Goal: Contribute content

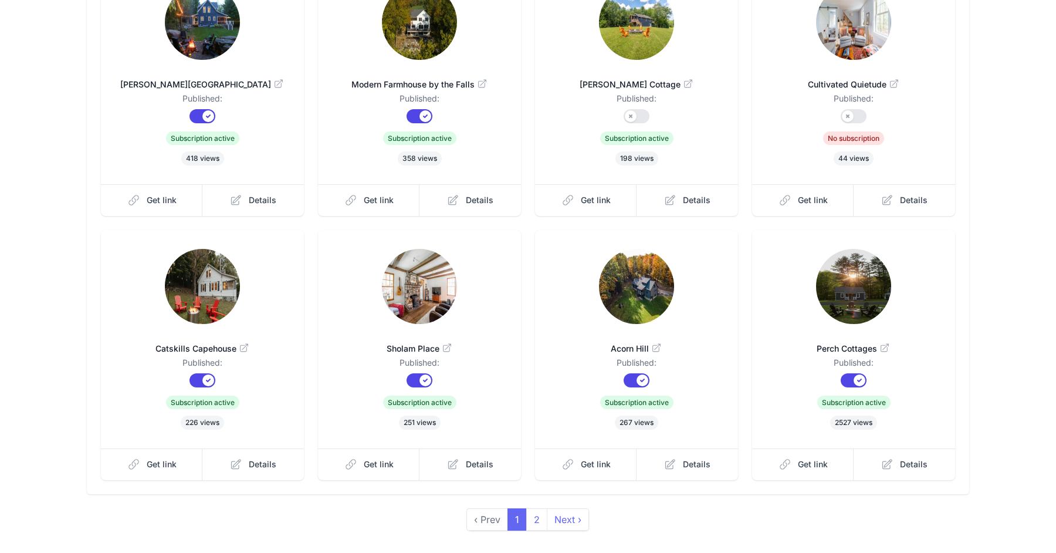
scroll to position [171, 0]
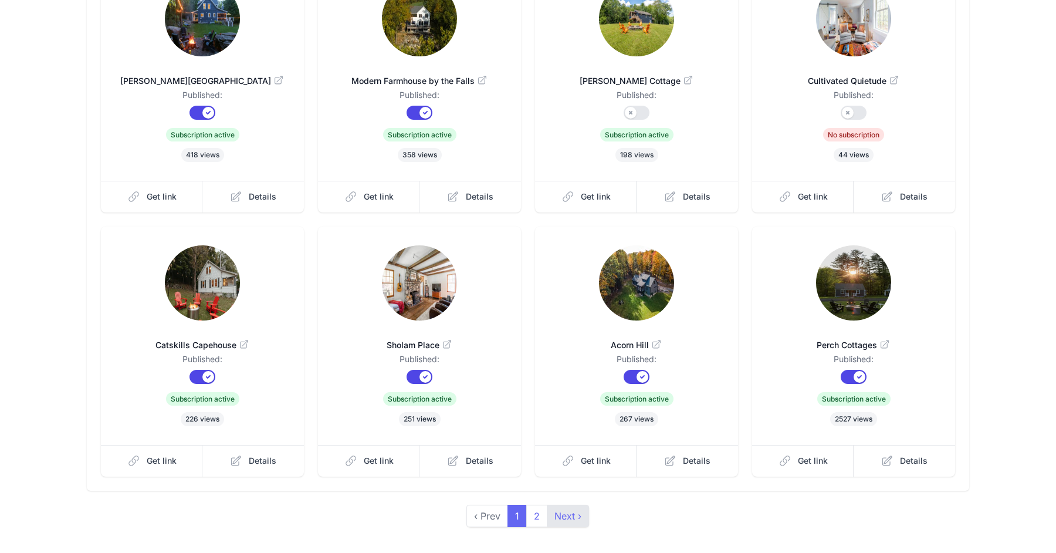
click at [564, 516] on link "Next ›" at bounding box center [568, 516] width 42 height 22
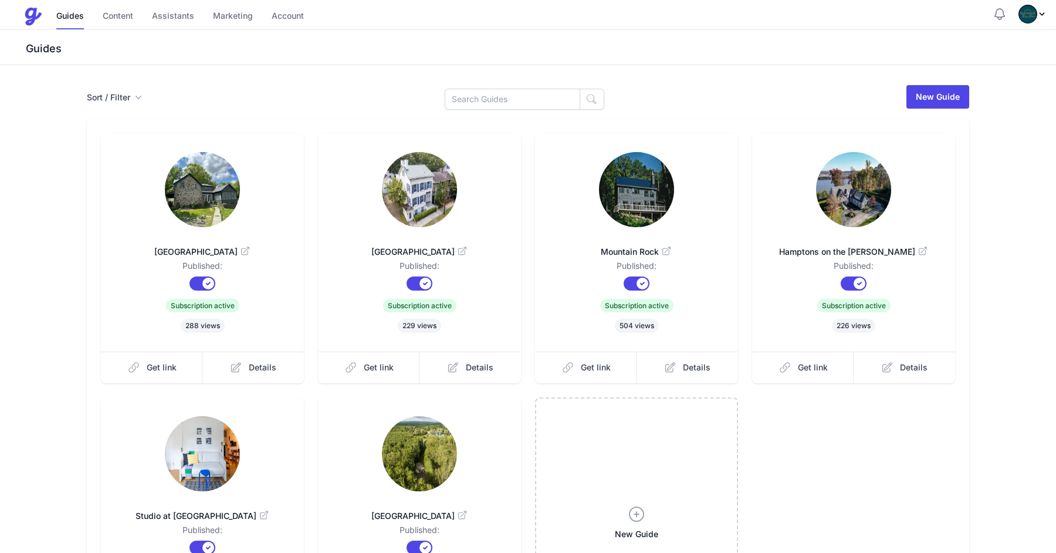
click at [666, 250] on icon at bounding box center [667, 252] width 12 height 12
click at [119, 7] on link "Content" at bounding box center [118, 16] width 31 height 25
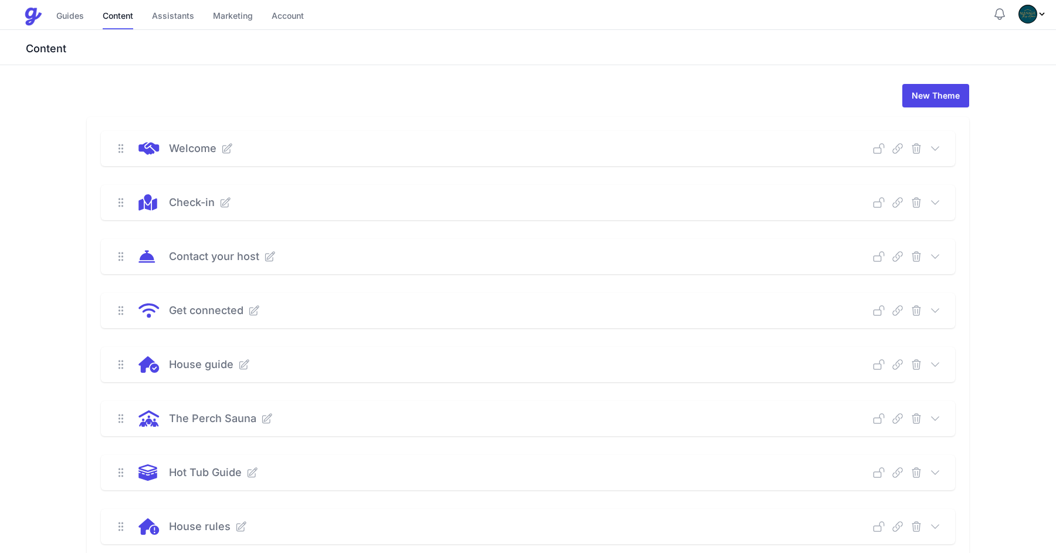
scroll to position [6, 0]
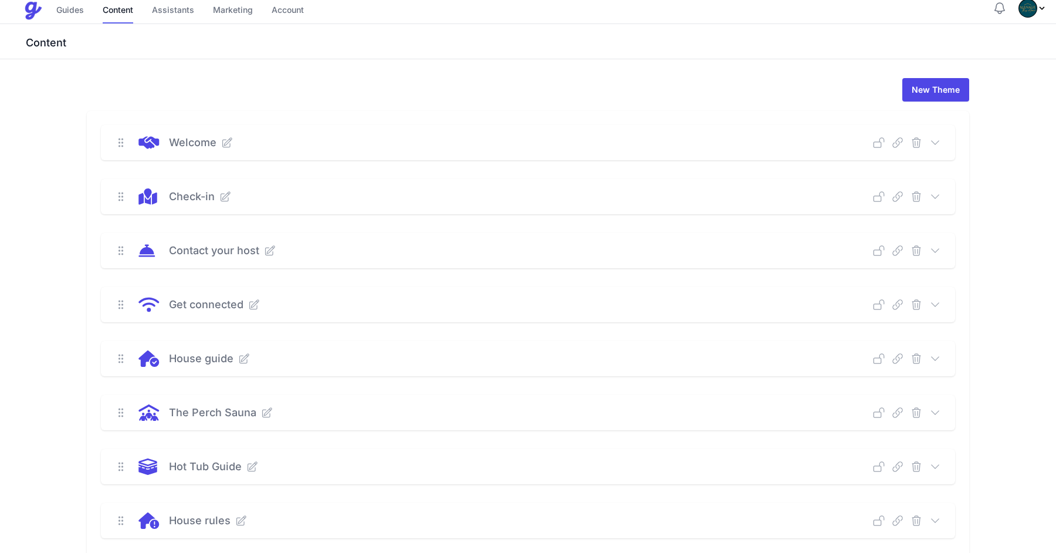
click at [940, 299] on icon at bounding box center [936, 305] width 12 height 12
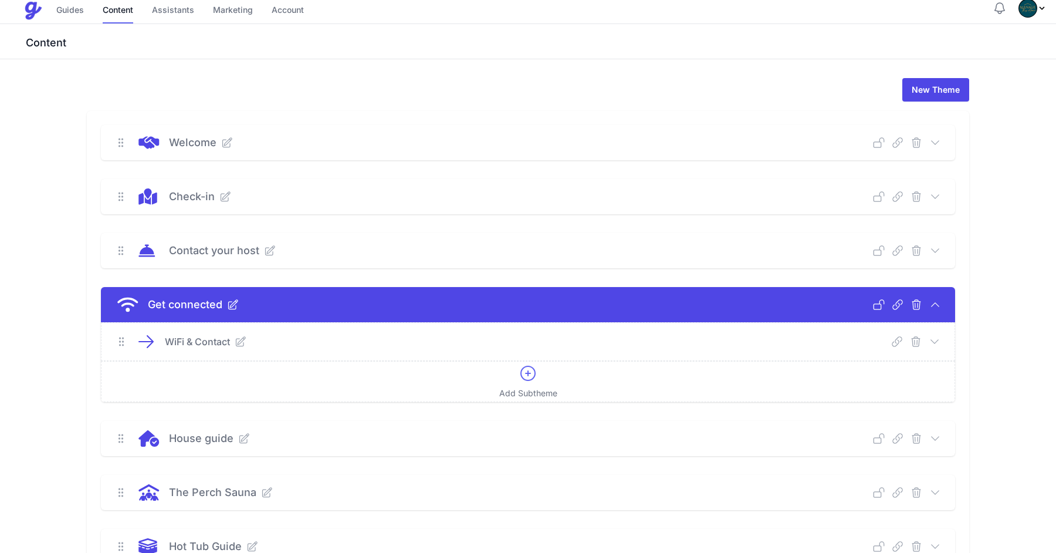
click at [934, 336] on icon at bounding box center [935, 342] width 12 height 12
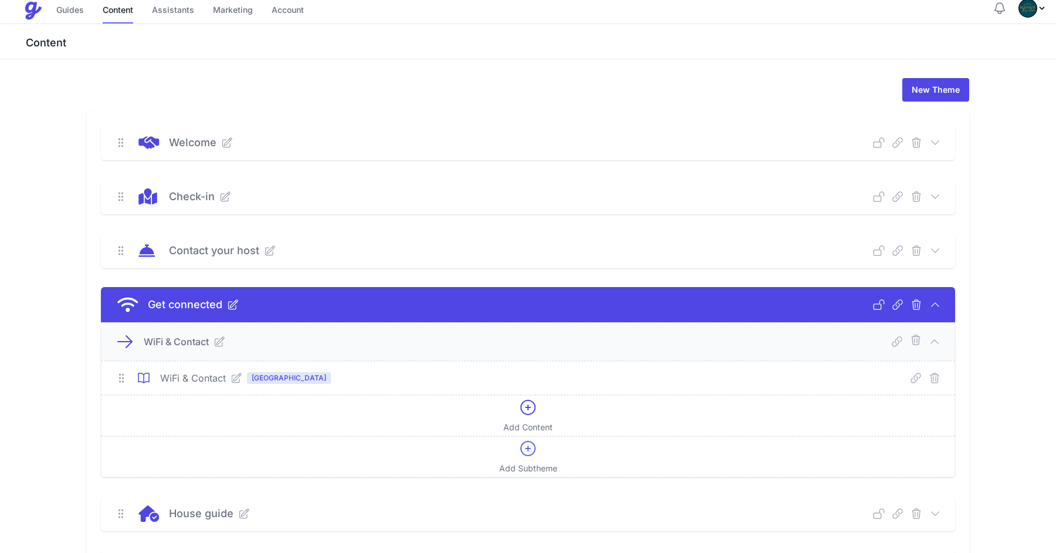
click at [233, 380] on icon at bounding box center [237, 378] width 12 height 12
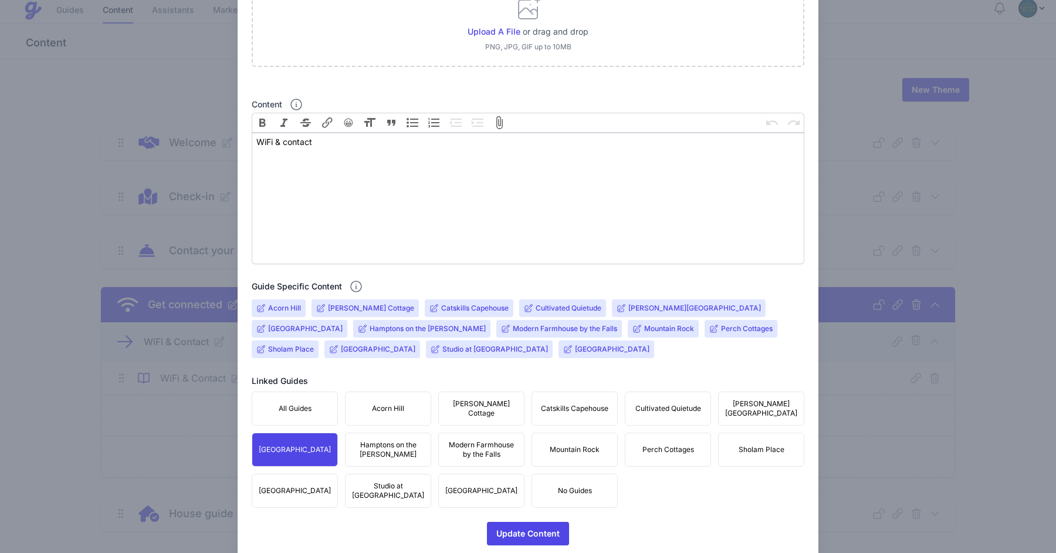
scroll to position [191, 0]
click at [574, 450] on span "Mountain Rock" at bounding box center [575, 447] width 50 height 9
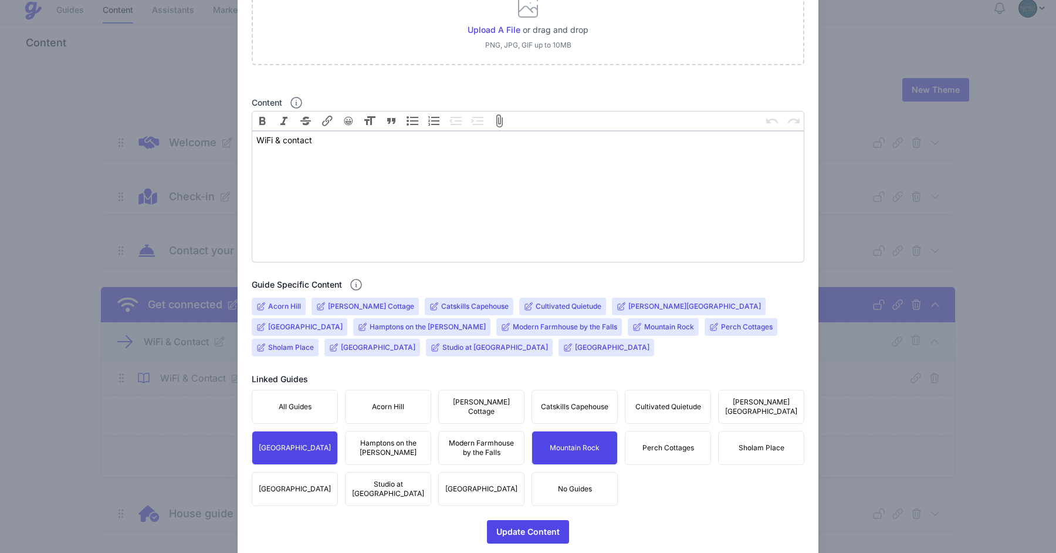
click at [574, 450] on span "Mountain Rock" at bounding box center [575, 447] width 50 height 9
click at [644, 326] on input "Mountain Rock" at bounding box center [669, 326] width 50 height 9
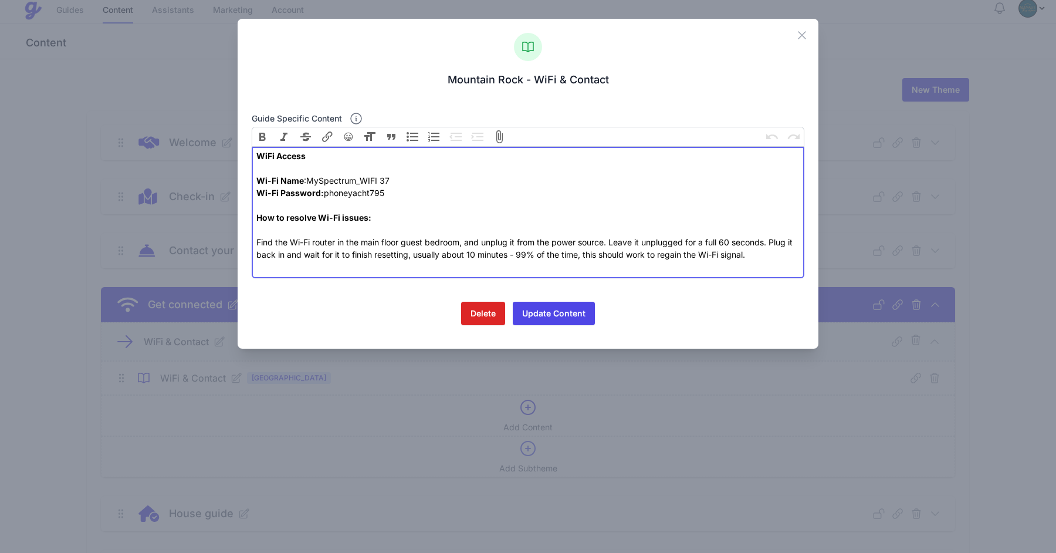
drag, startPoint x: 399, startPoint y: 193, endPoint x: 248, endPoint y: 179, distance: 152.1
click at [248, 179] on div "Close Mountain Rock - WiFi & Contact Guide specific content Bold Italic Striket…" at bounding box center [528, 184] width 581 height 330
paste trix-editor "Network: SpectrumSetup-18&nbsp;<br>Password: shortocean643"
type trix-editor "<div><strong>WiFi Access</strong><br><br></div><div>Network: SpectrumSetup-18&n…"
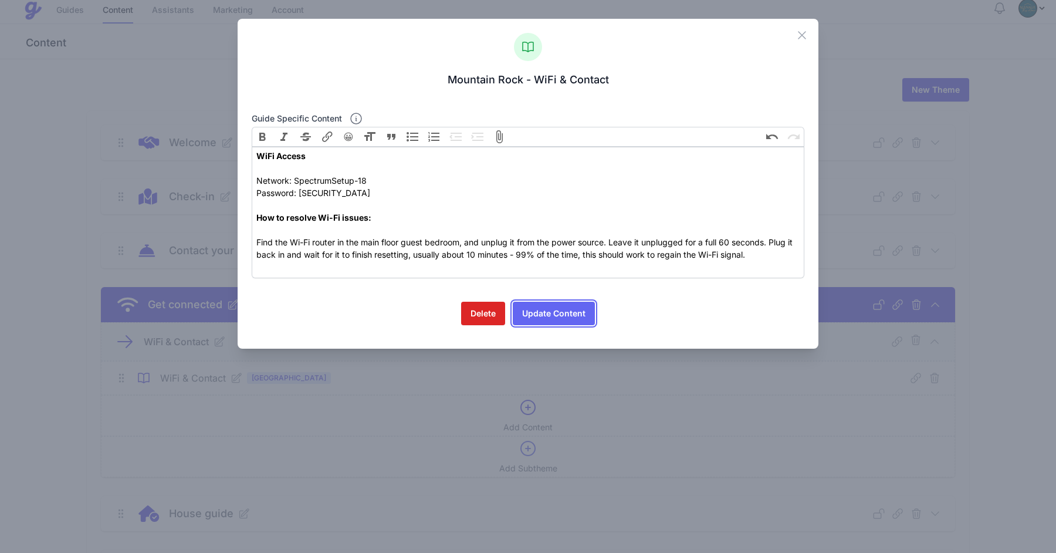
click at [550, 312] on button "Update Content" at bounding box center [554, 313] width 82 height 23
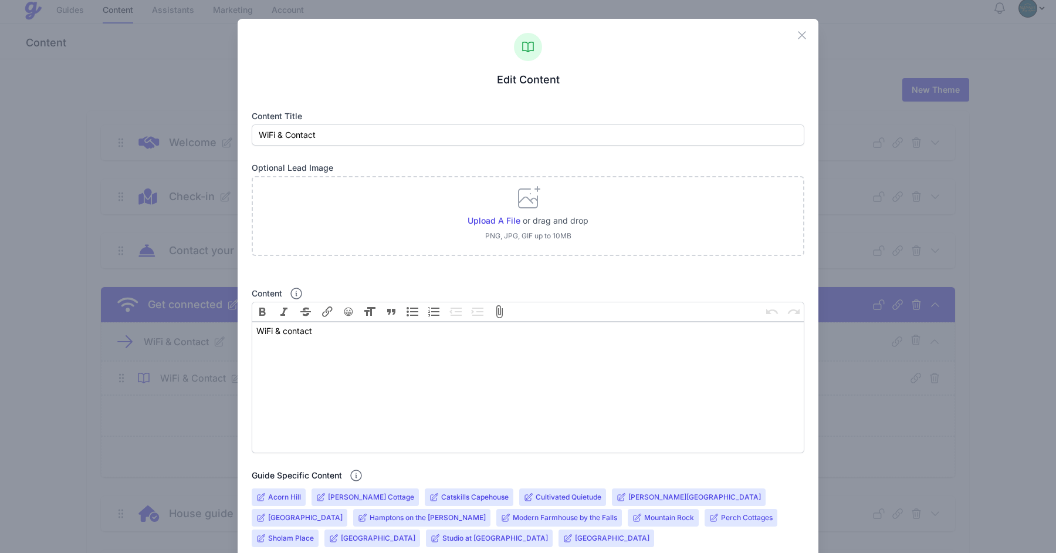
click at [859, 130] on div "Close Edit Content Content title WiFi & Contact Optional Lead Image Upload a fi…" at bounding box center [528, 383] width 1056 height 767
click at [801, 40] on icon "button" at bounding box center [802, 35] width 14 height 14
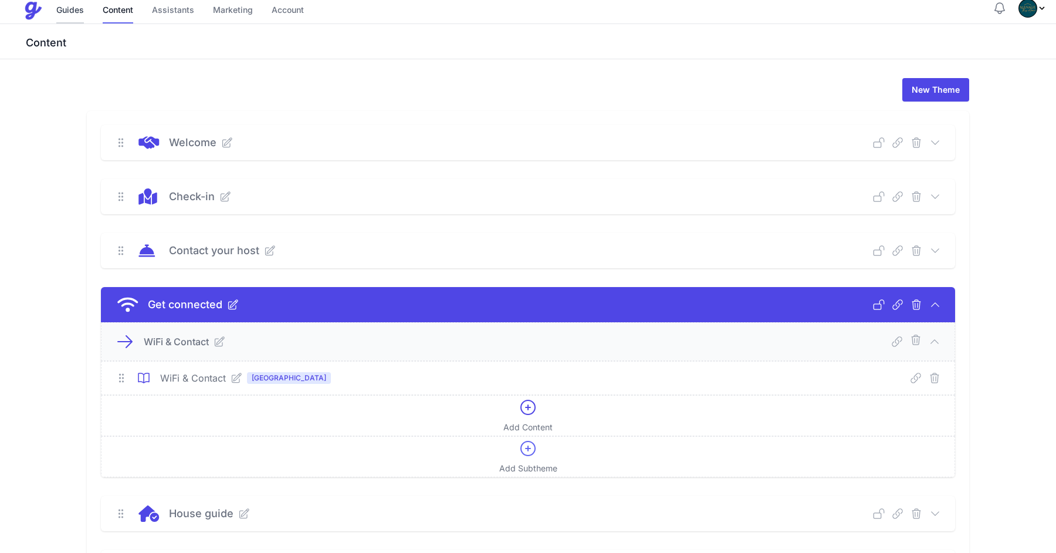
click at [65, 16] on link "Guides" at bounding box center [70, 10] width 28 height 25
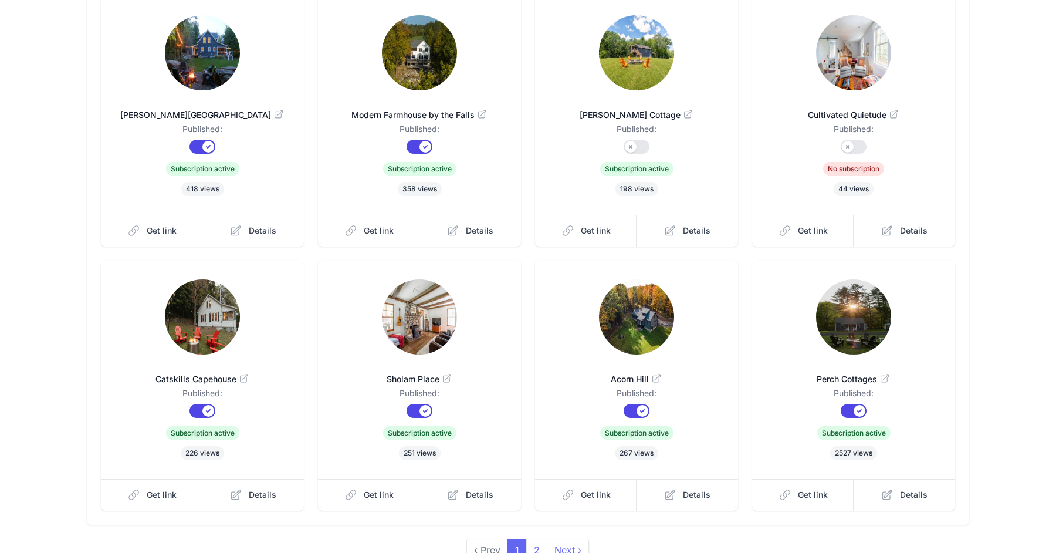
scroll to position [204, 0]
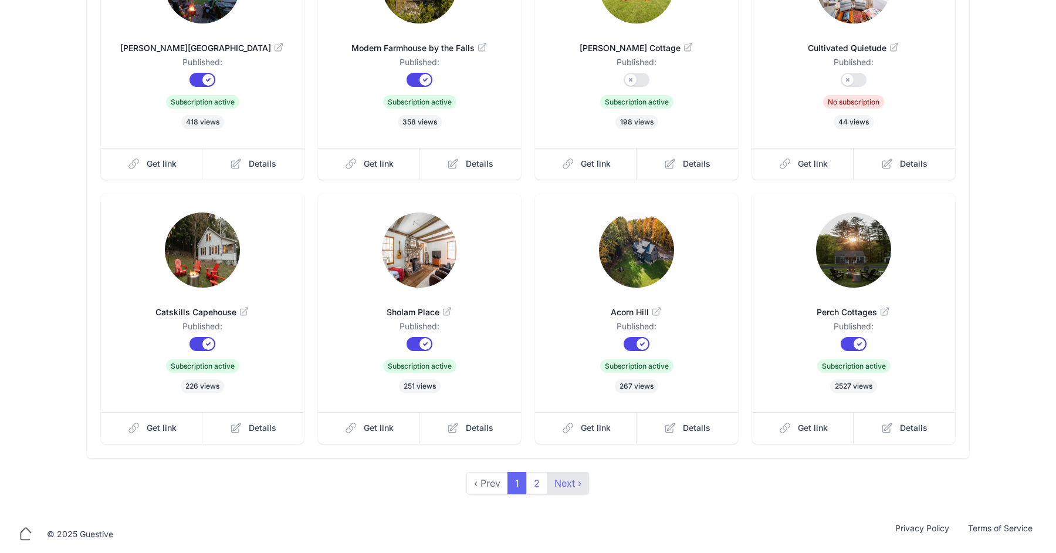
click at [555, 486] on link "Next ›" at bounding box center [568, 483] width 42 height 22
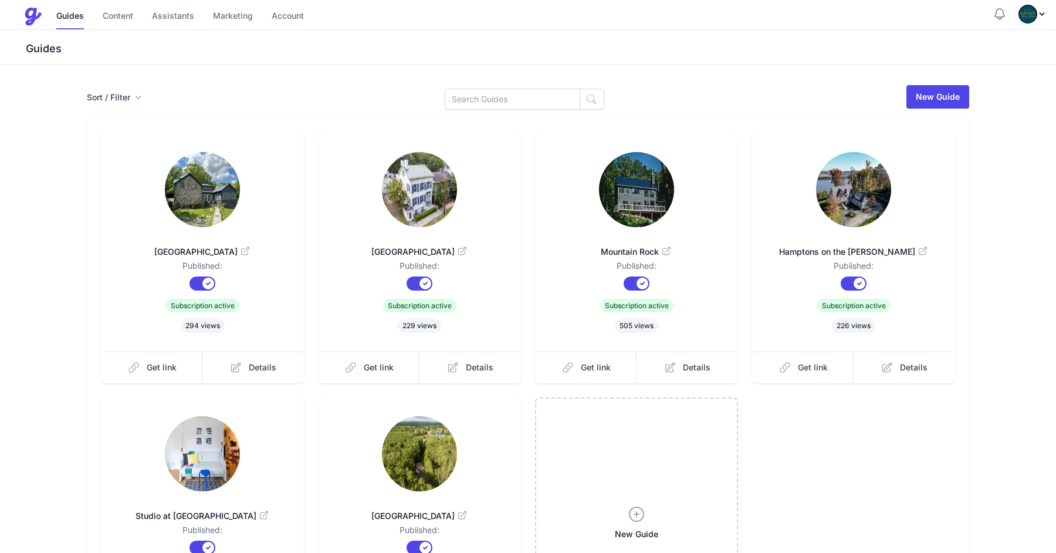
click at [668, 249] on icon at bounding box center [667, 251] width 8 height 8
click at [126, 22] on link "Content" at bounding box center [118, 16] width 31 height 25
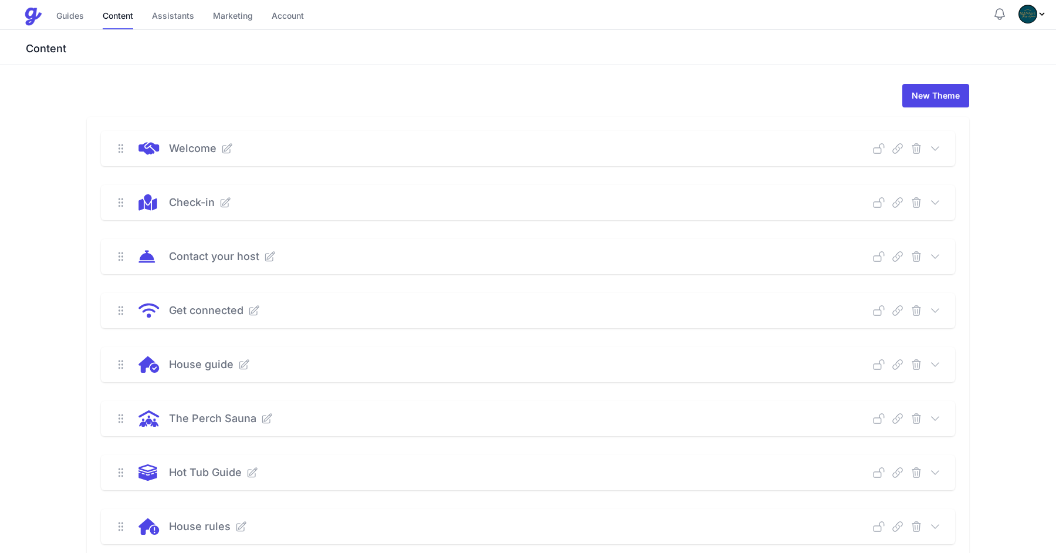
click at [933, 311] on icon at bounding box center [936, 311] width 12 height 12
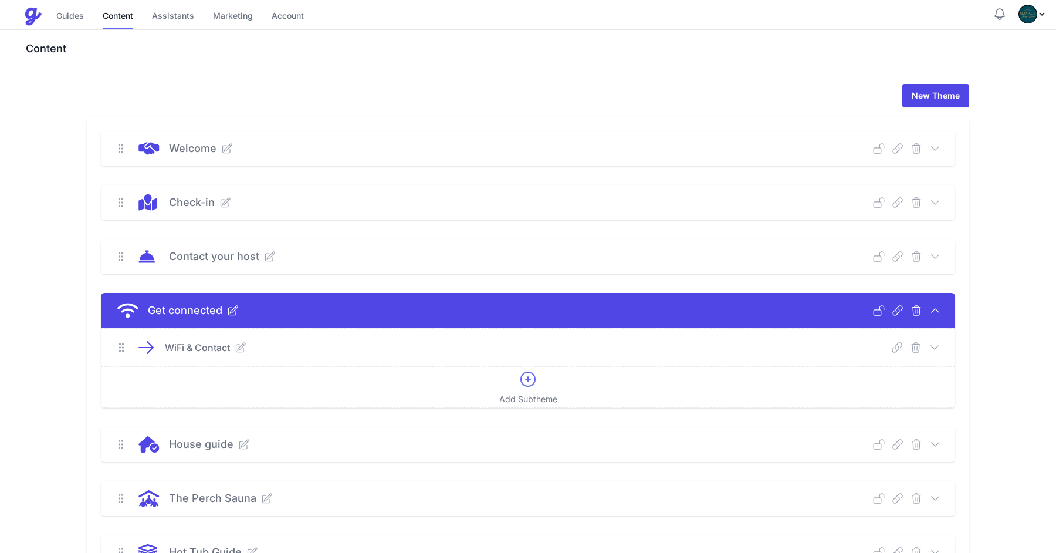
click at [937, 350] on icon at bounding box center [935, 348] width 12 height 12
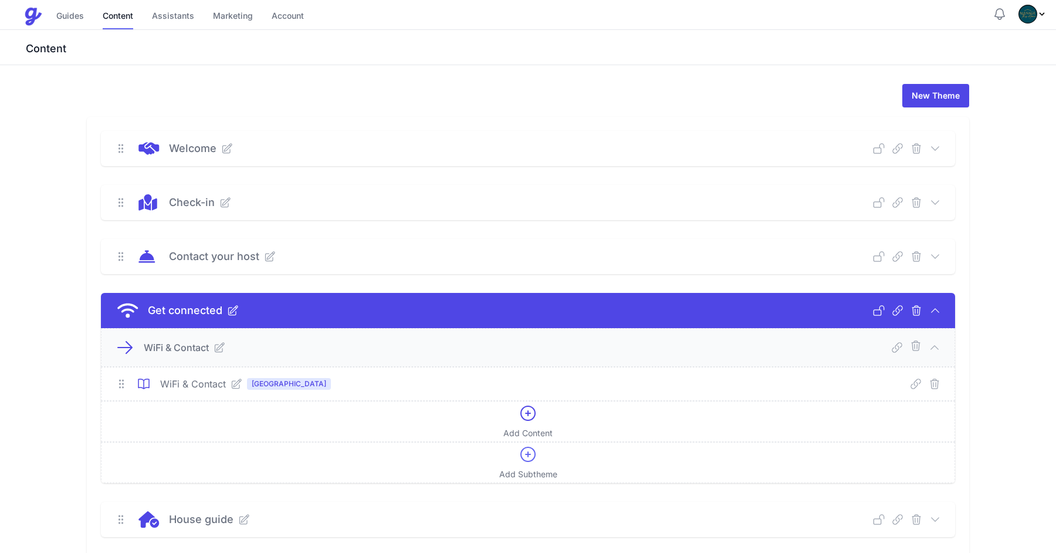
click at [236, 380] on icon at bounding box center [237, 384] width 12 height 12
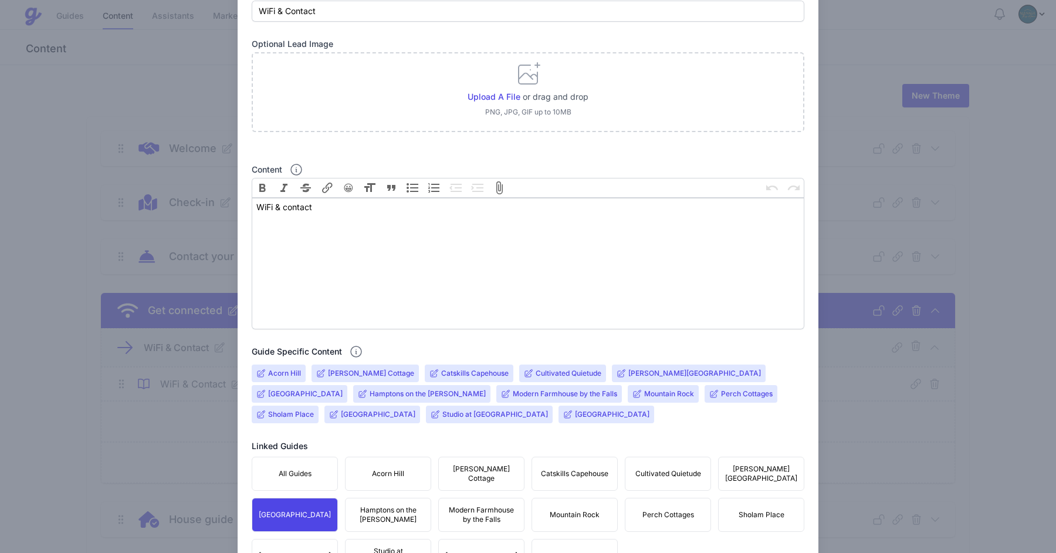
scroll to position [157, 0]
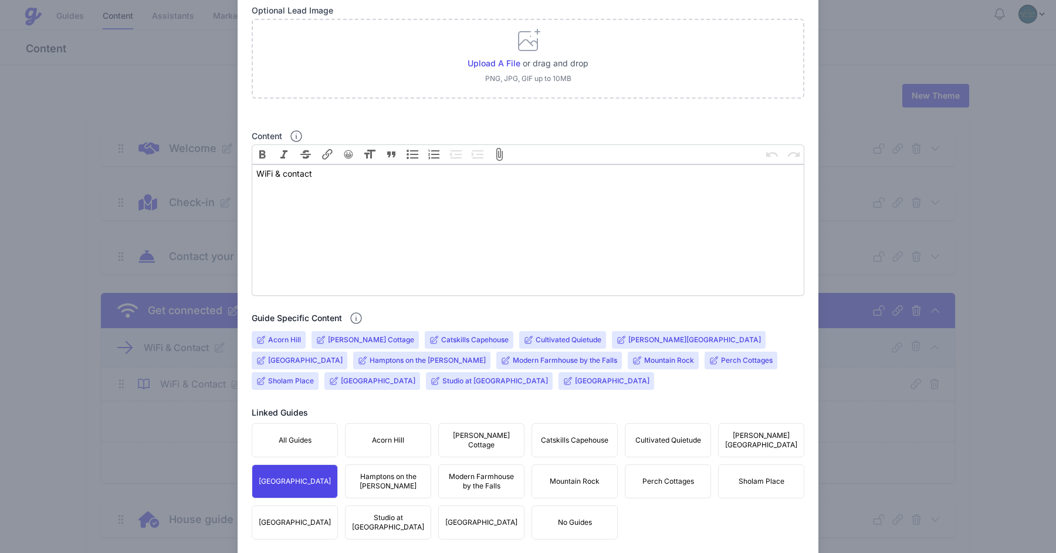
click at [290, 340] on input "Acorn Hill" at bounding box center [284, 339] width 33 height 9
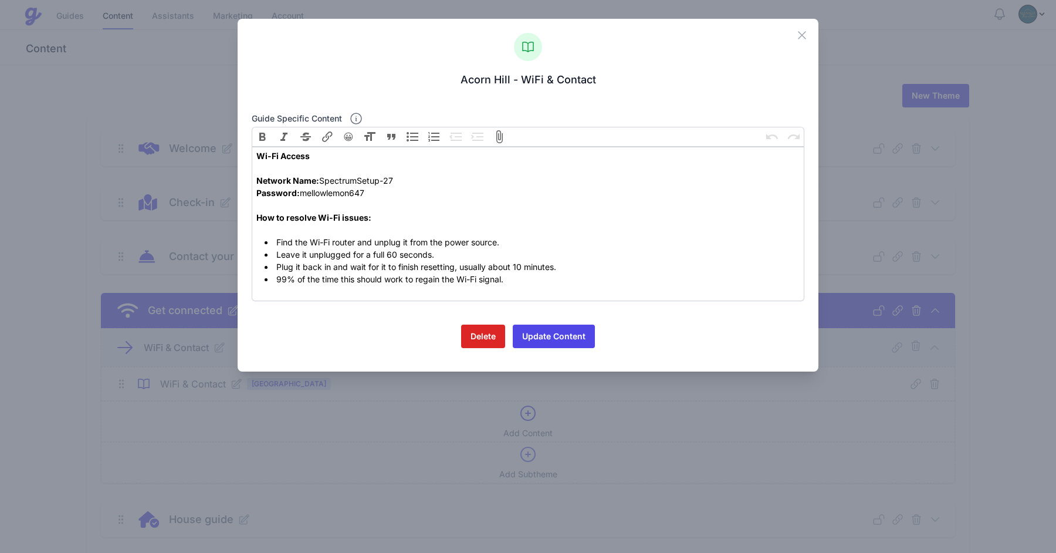
drag, startPoint x: 556, startPoint y: 400, endPoint x: 540, endPoint y: 414, distance: 21.6
click at [540, 414] on div "Close Acorn Hill - WiFi & Contact Guide specific content Bold Italic Strikethro…" at bounding box center [528, 276] width 1056 height 553
click at [804, 40] on icon at bounding box center [802, 35] width 14 height 14
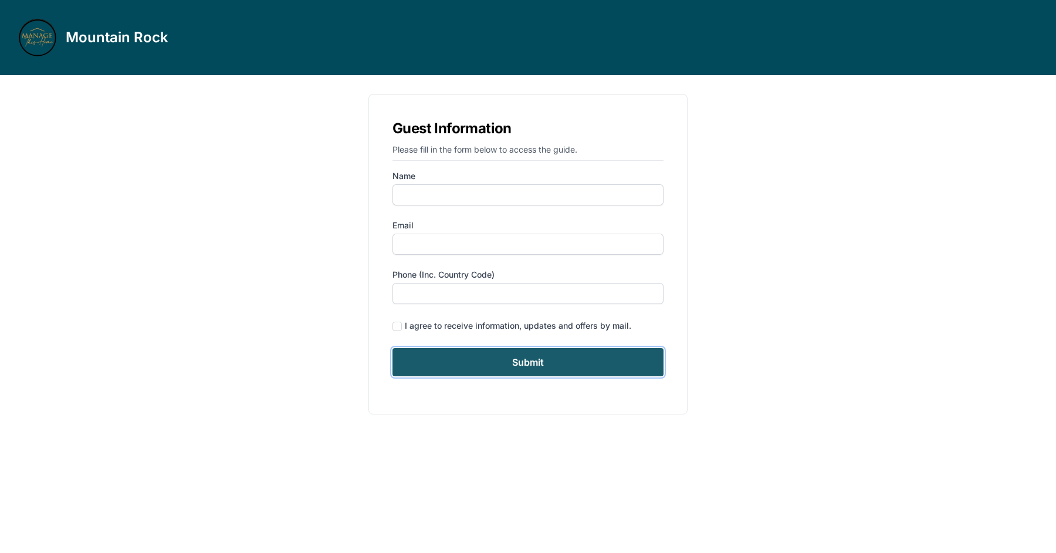
click at [521, 370] on input "Submit" at bounding box center [528, 362] width 271 height 28
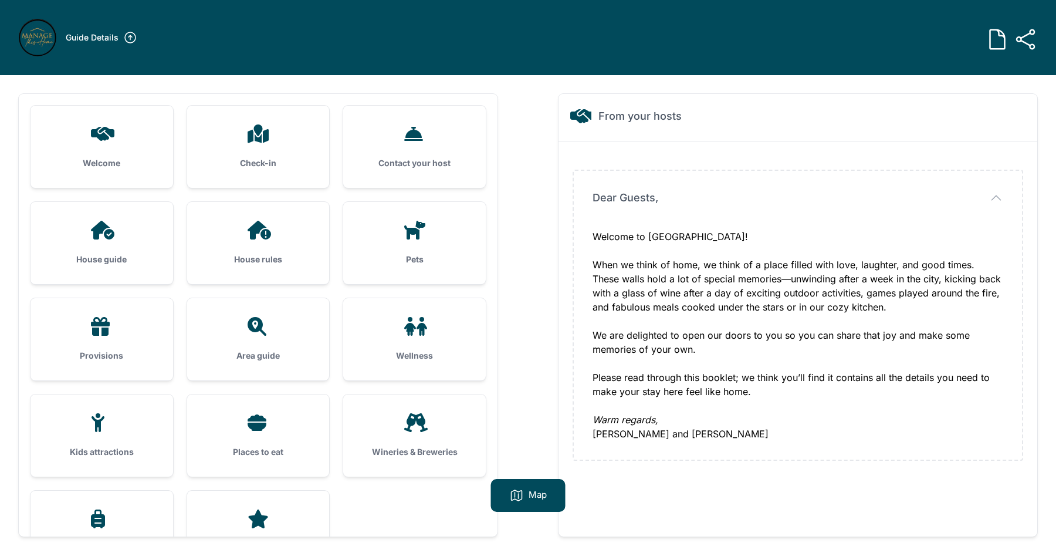
click at [136, 254] on h3 "House guide" at bounding box center [101, 260] width 105 height 12
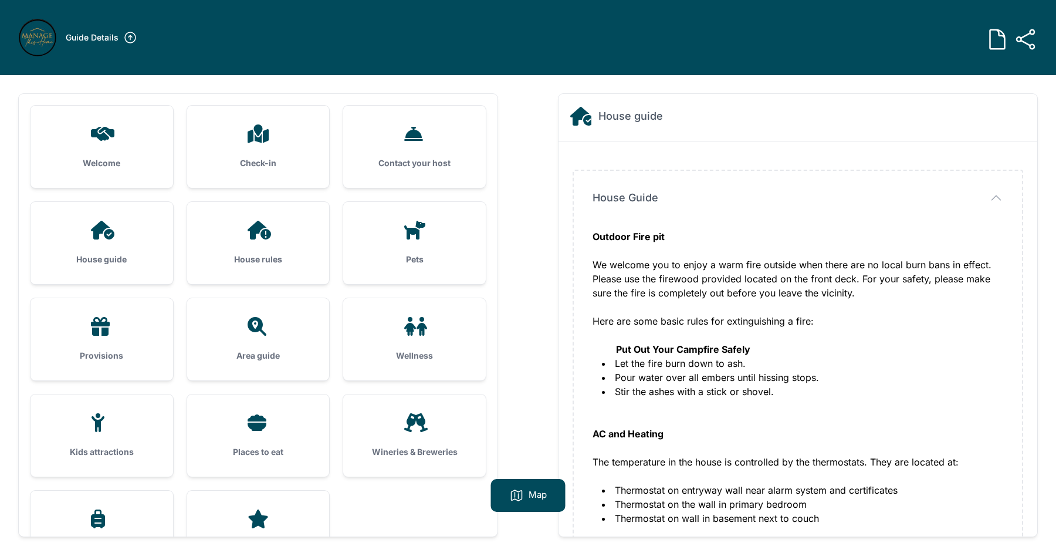
click at [162, 170] on div "Welcome" at bounding box center [102, 147] width 143 height 82
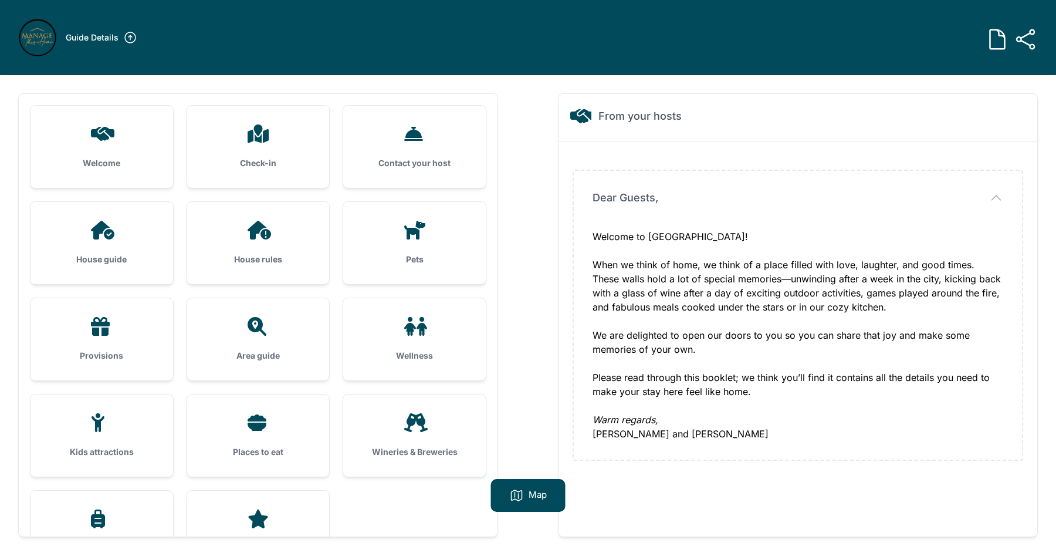
click at [275, 163] on h3 "Check-in" at bounding box center [258, 163] width 105 height 12
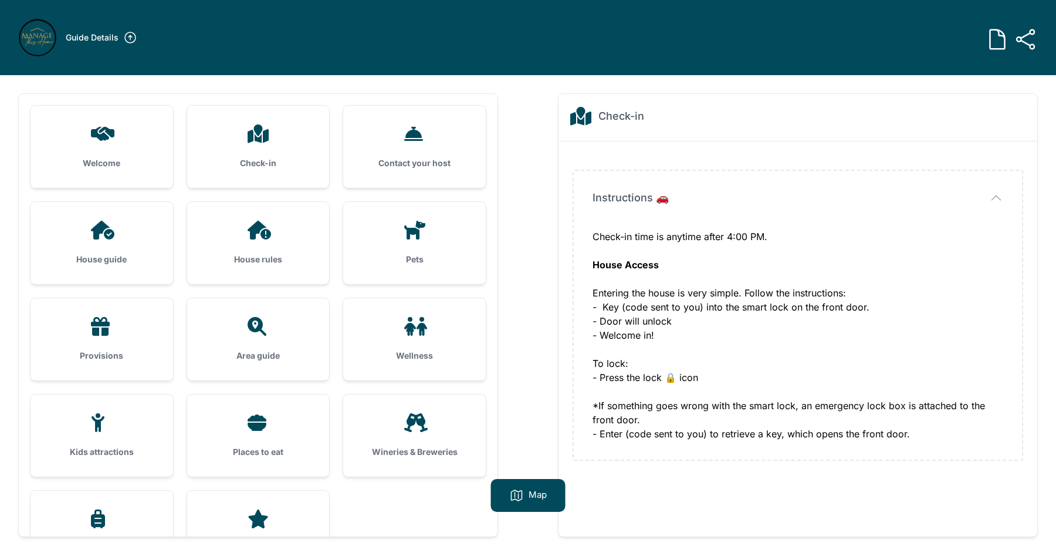
click at [441, 177] on div "Contact your host" at bounding box center [414, 147] width 143 height 82
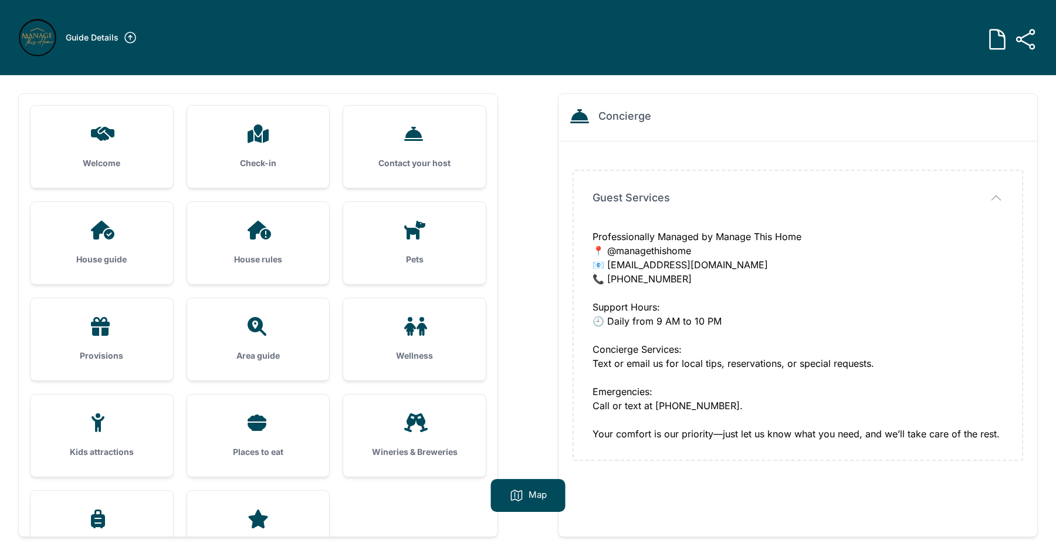
click at [263, 252] on div "House rules" at bounding box center [258, 243] width 143 height 82
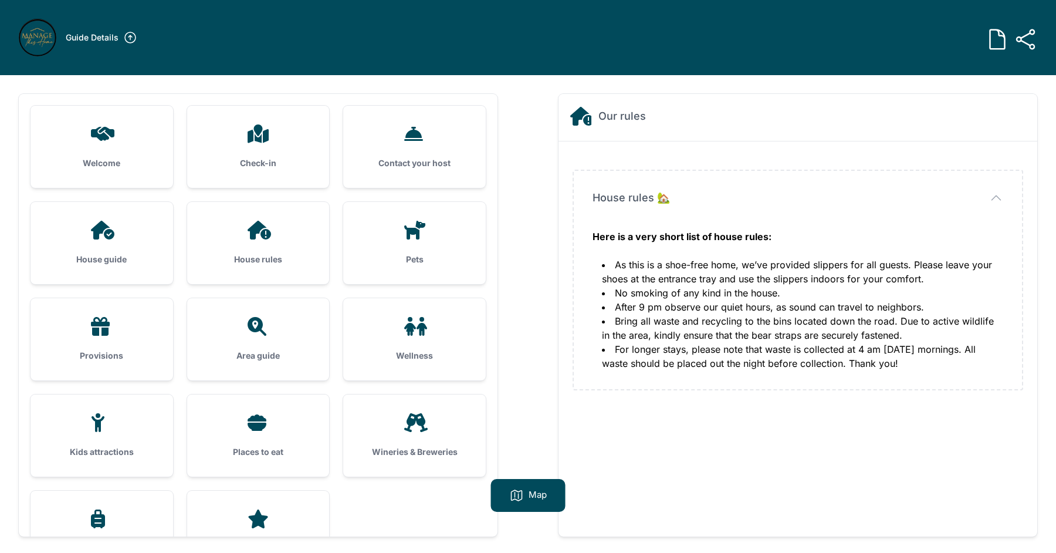
click at [175, 232] on ul "Welcome Check-in Contact your host House guide House rules Pets" at bounding box center [258, 339] width 455 height 467
click at [146, 241] on div "House guide" at bounding box center [102, 243] width 143 height 82
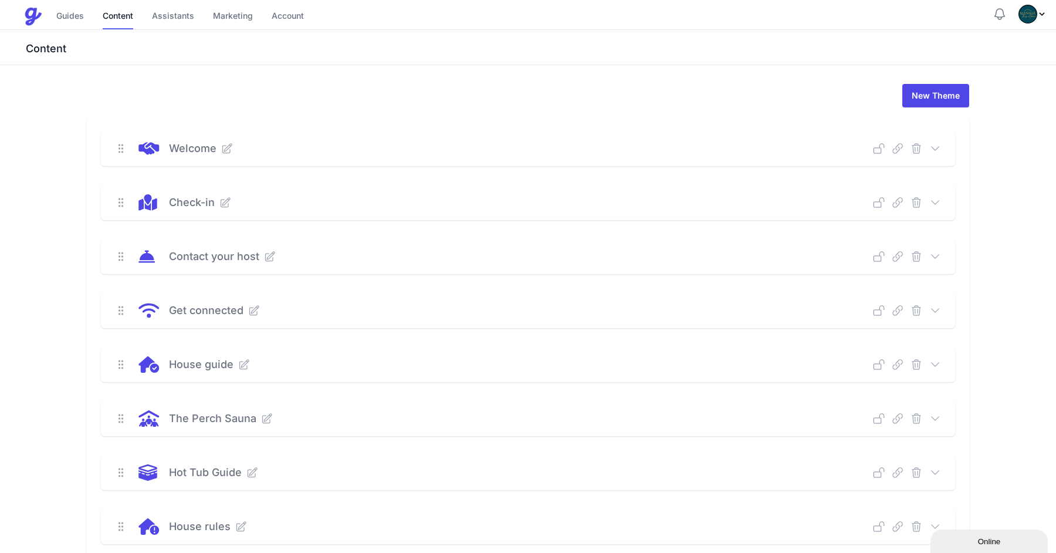
click at [933, 311] on icon at bounding box center [936, 311] width 12 height 12
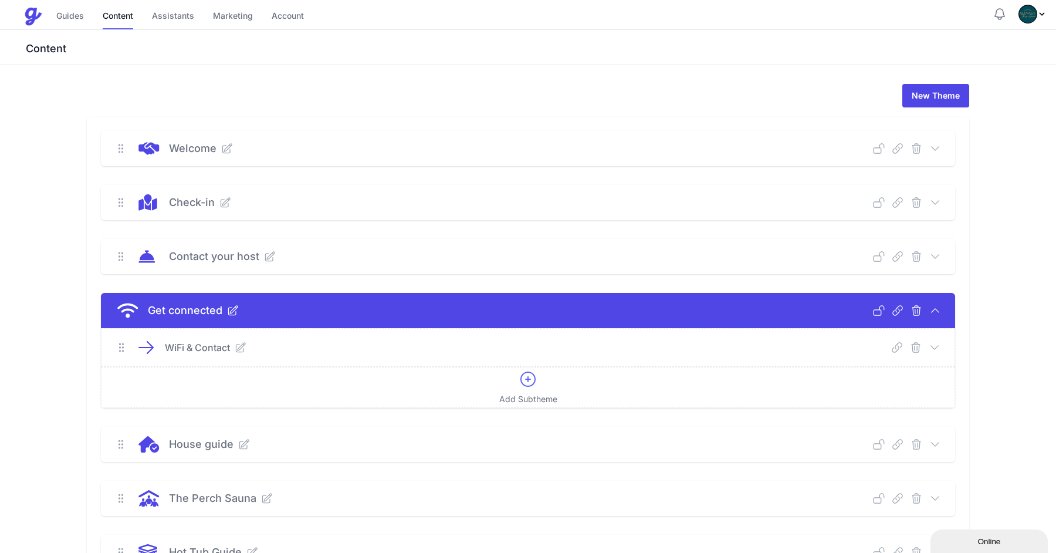
click at [935, 346] on icon at bounding box center [935, 348] width 12 height 12
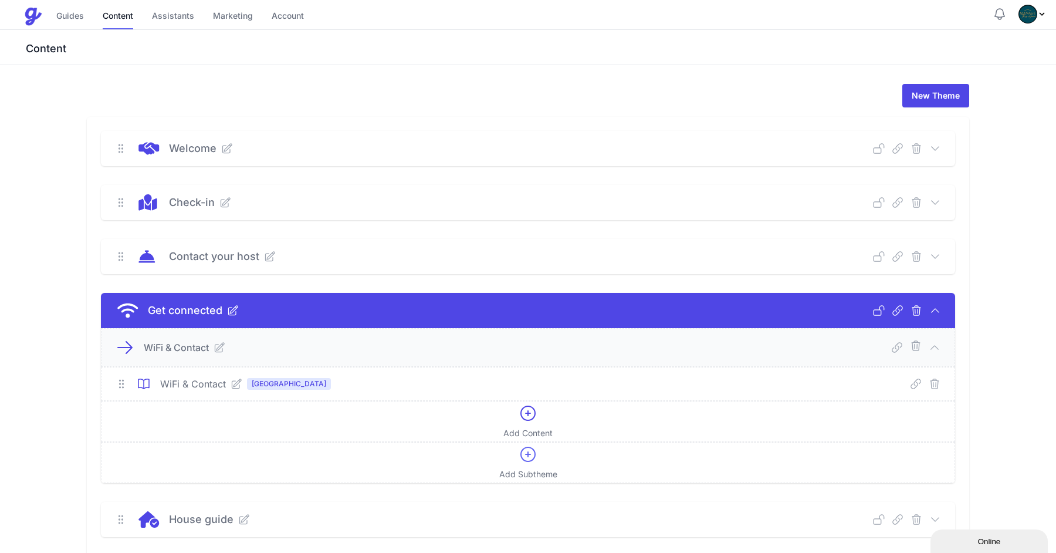
click at [237, 386] on icon at bounding box center [237, 384] width 12 height 12
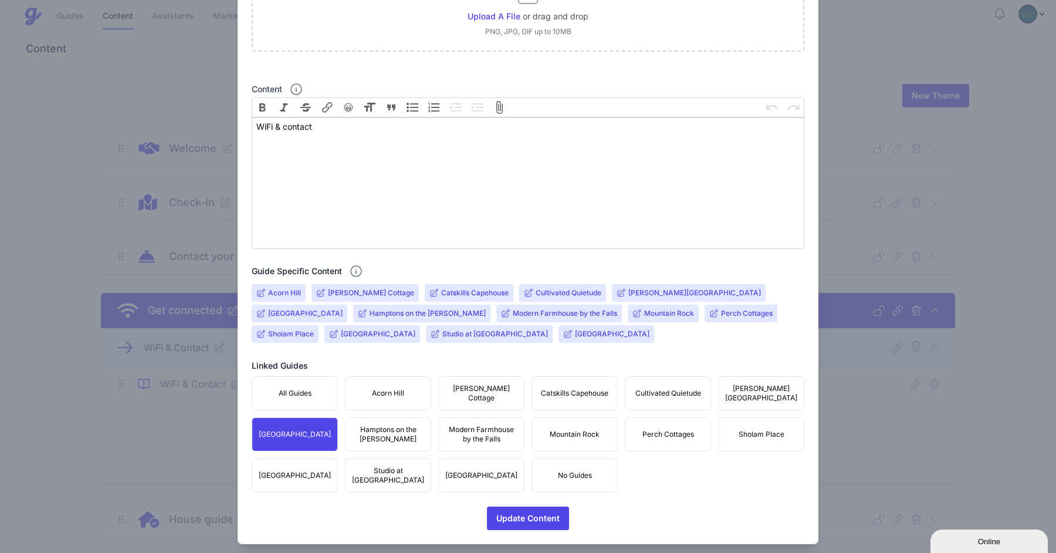
scroll to position [212, 0]
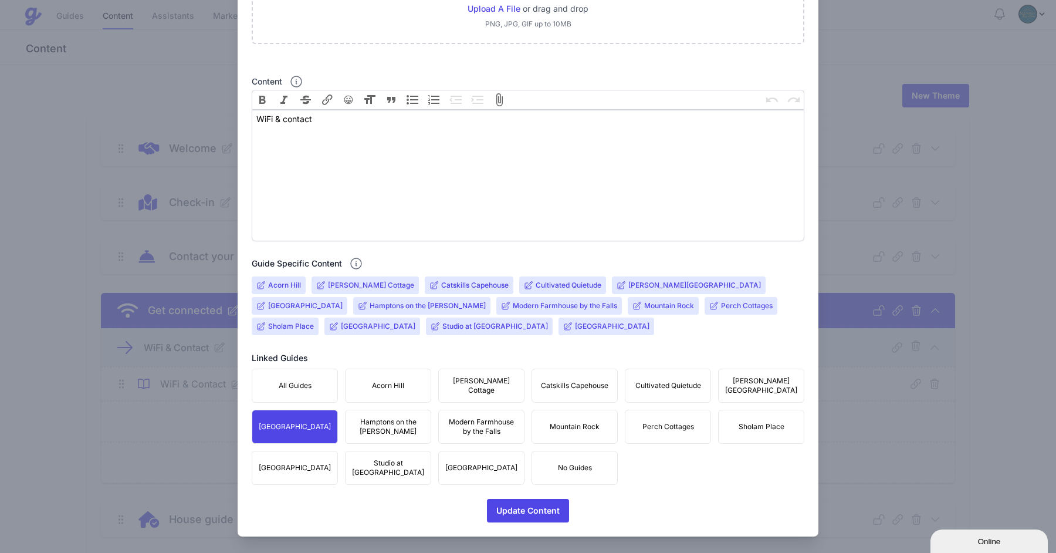
click at [320, 389] on button "All Guides" at bounding box center [295, 386] width 86 height 34
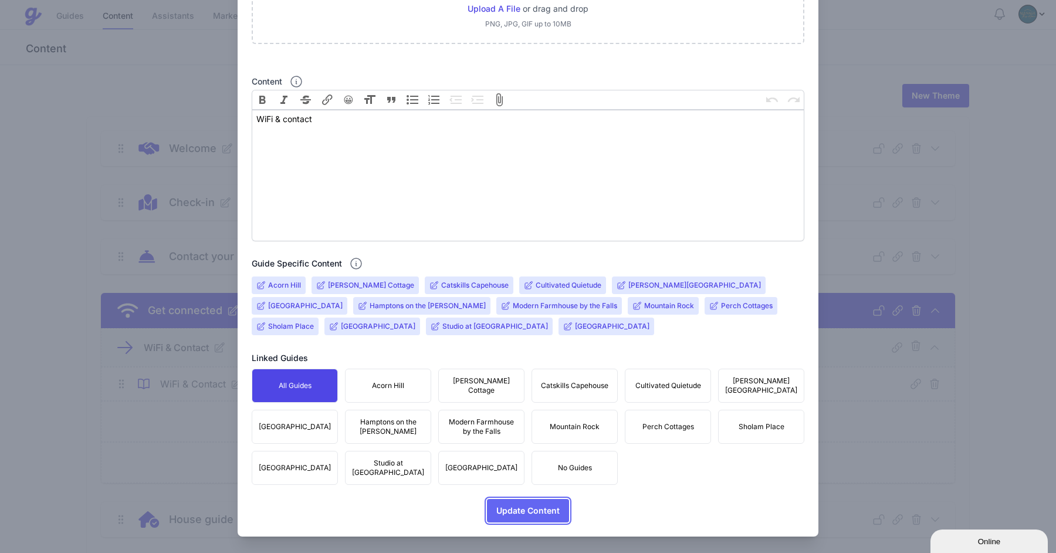
click at [536, 512] on span "Update Content" at bounding box center [527, 510] width 63 height 23
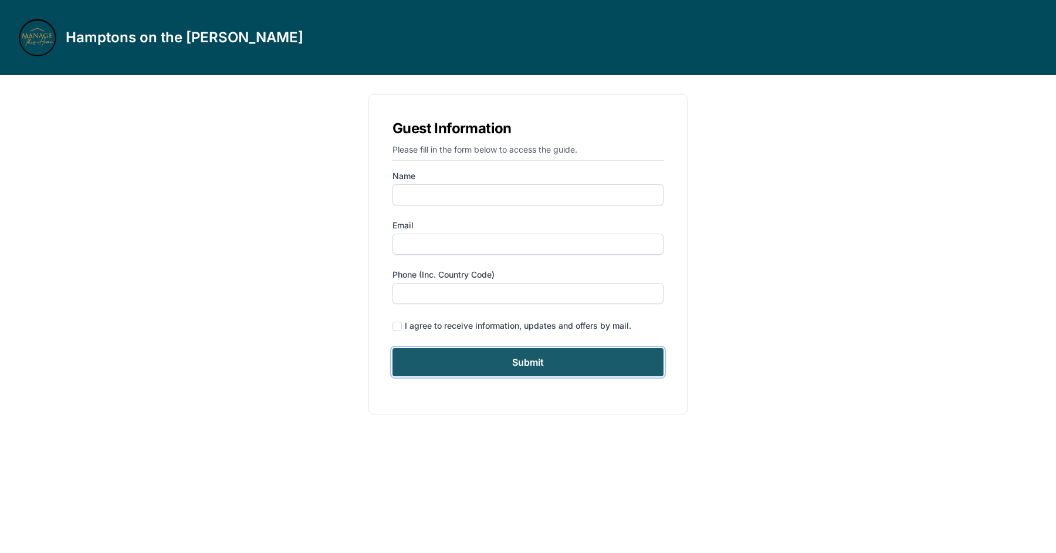
click at [523, 371] on input "Submit" at bounding box center [528, 362] width 271 height 28
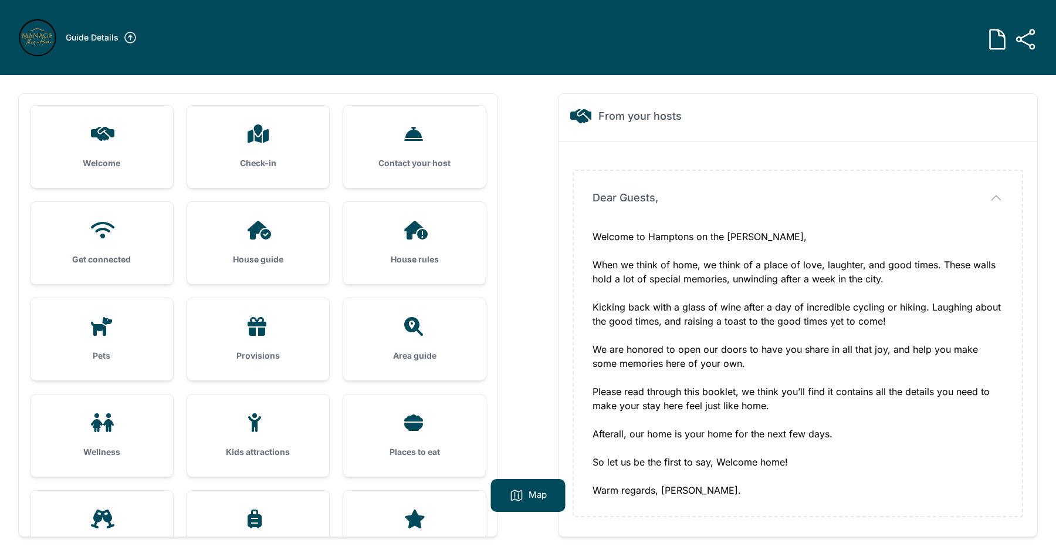
click at [134, 250] on div "Get connected" at bounding box center [102, 243] width 143 height 82
